Goal: Task Accomplishment & Management: Use online tool/utility

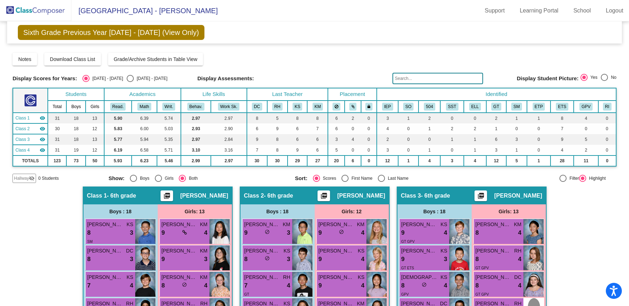
click at [70, 10] on img at bounding box center [35, 10] width 71 height 21
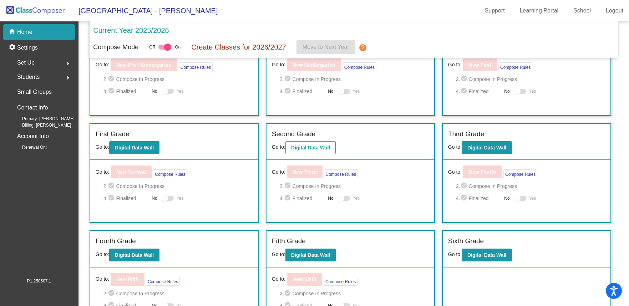
scroll to position [60, 0]
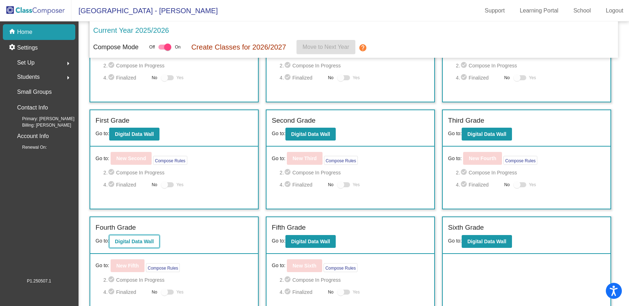
click at [128, 240] on b "Digital Data Wall" at bounding box center [134, 242] width 39 height 6
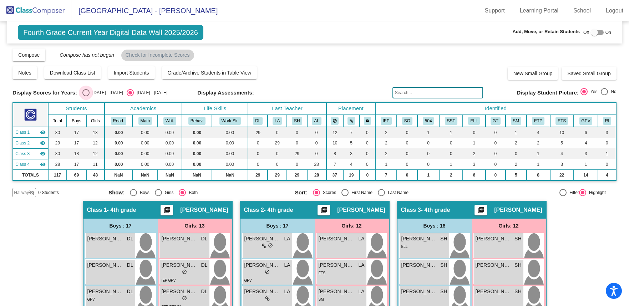
click at [84, 92] on div "Select an option" at bounding box center [85, 92] width 7 height 7
click at [86, 96] on input "[DATE] - [DATE]" at bounding box center [86, 96] width 0 height 0
radio input "true"
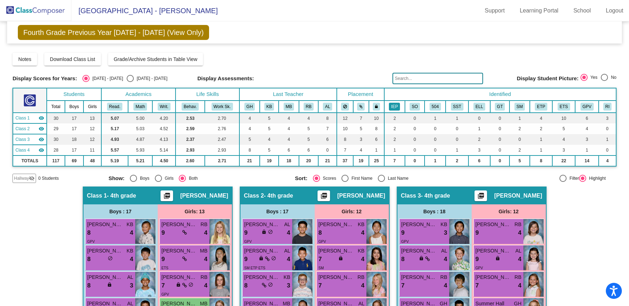
click at [390, 107] on button "IEP" at bounding box center [394, 107] width 11 height 8
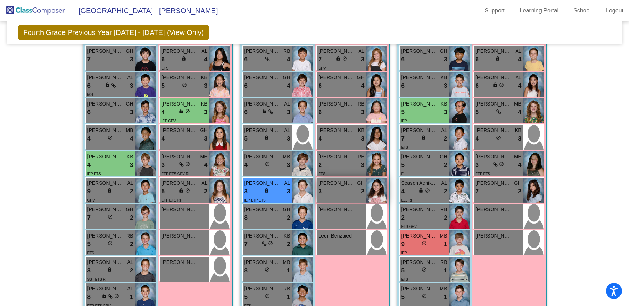
scroll to position [282, 0]
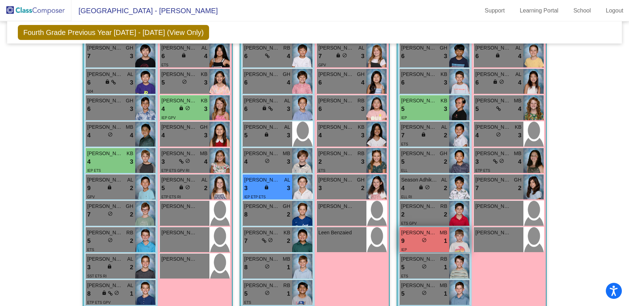
click at [411, 246] on div "IEP" at bounding box center [424, 249] width 46 height 7
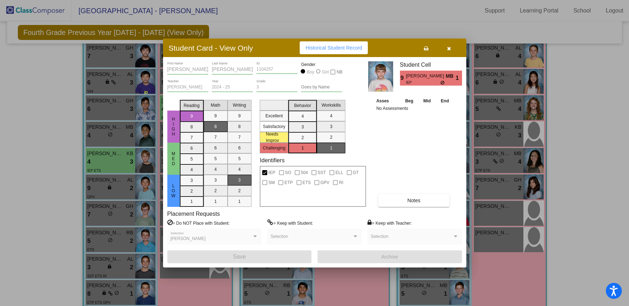
click at [448, 49] on icon "button" at bounding box center [449, 48] width 4 height 5
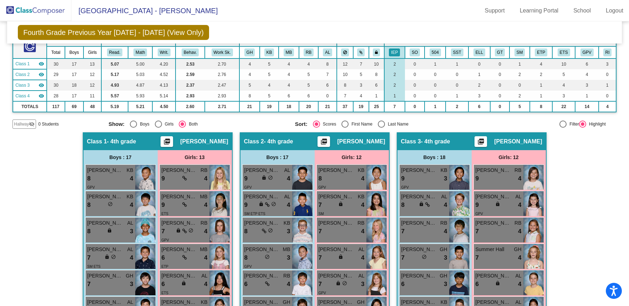
scroll to position [0, 0]
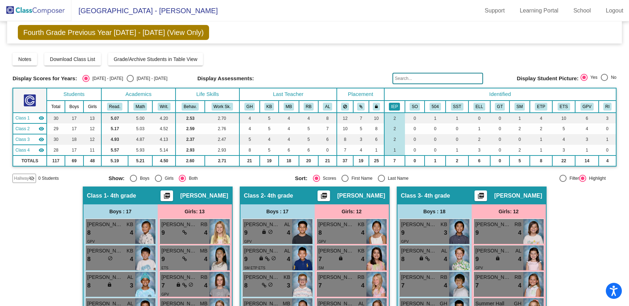
click at [394, 107] on button "IEP" at bounding box center [394, 107] width 11 height 8
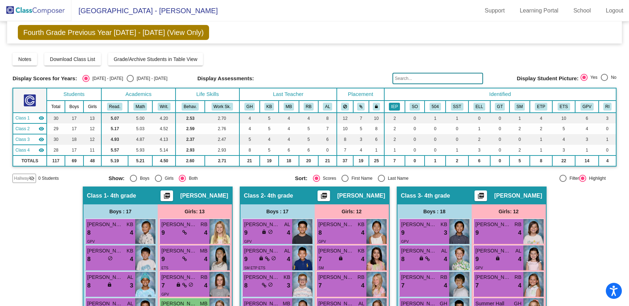
click at [390, 107] on button "IEP" at bounding box center [394, 107] width 11 height 8
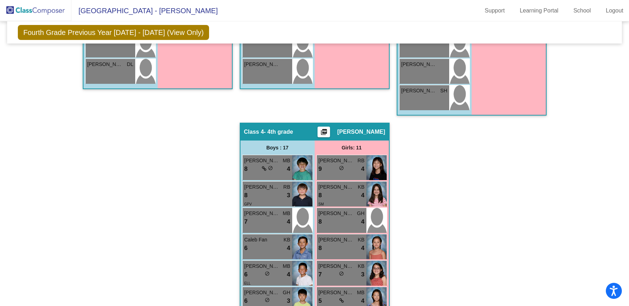
scroll to position [891, 0]
